Goal: Task Accomplishment & Management: Use online tool/utility

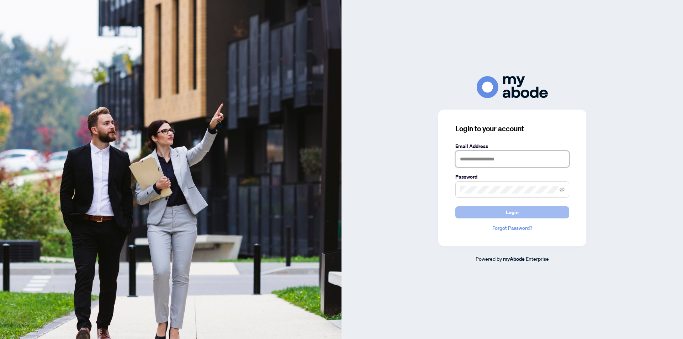
type input "**********"
click at [511, 213] on span "Login" at bounding box center [512, 212] width 13 height 11
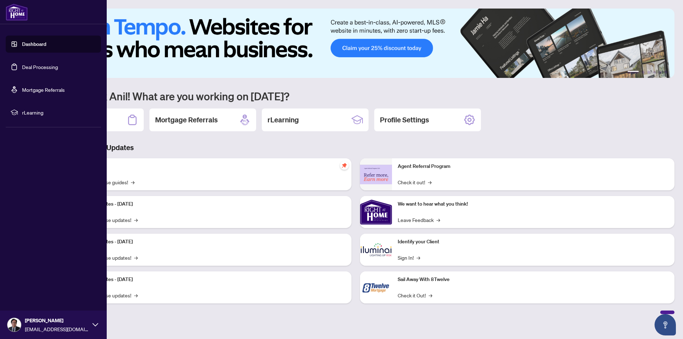
click at [38, 67] on link "Deal Processing" at bounding box center [40, 67] width 36 height 6
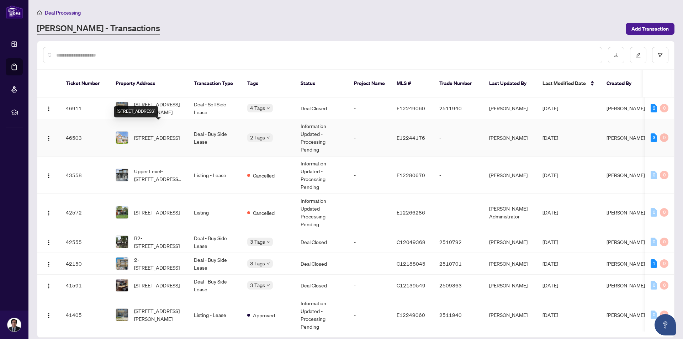
click at [145, 134] on span "[STREET_ADDRESS]" at bounding box center [157, 138] width 46 height 8
